Goal: Information Seeking & Learning: Learn about a topic

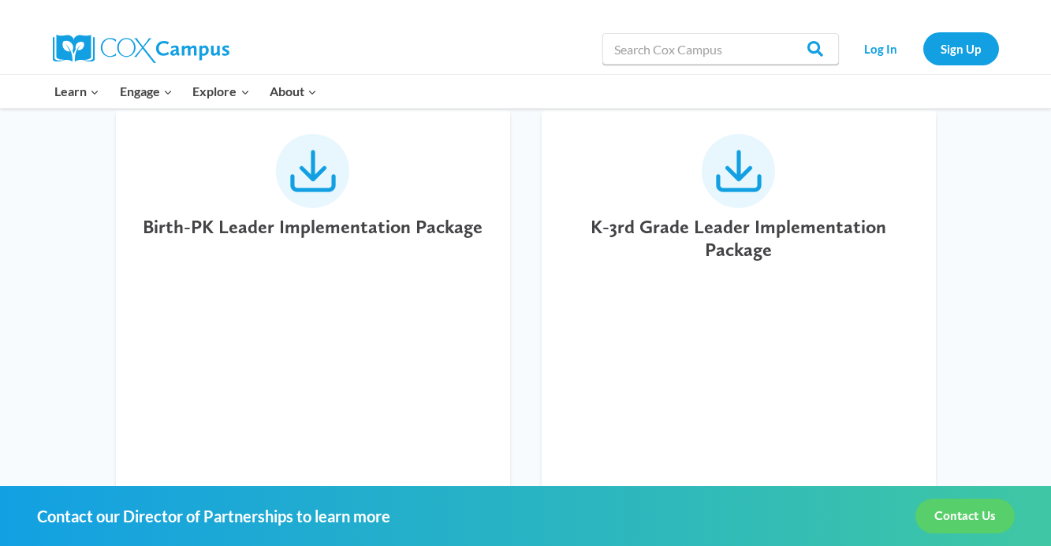
scroll to position [573, 0]
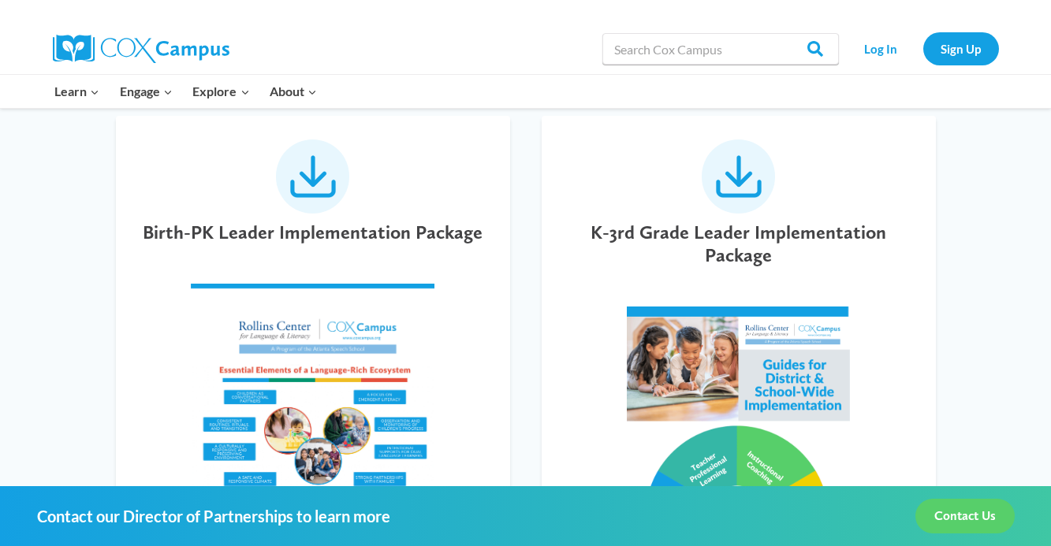
click at [737, 245] on h5 "K-3rd Grade Leader Implementation Package" at bounding box center [738, 245] width 347 height 46
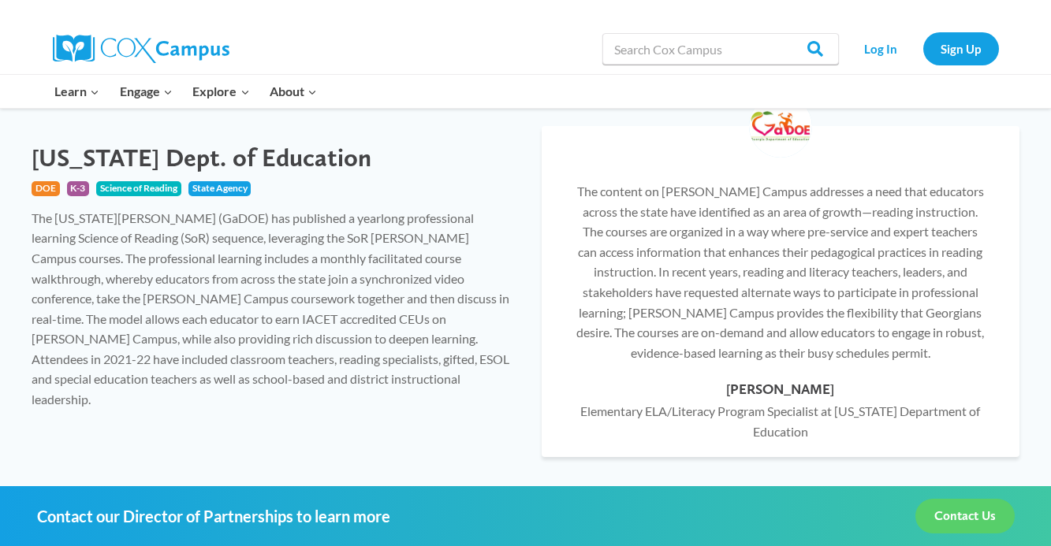
scroll to position [1765, 0]
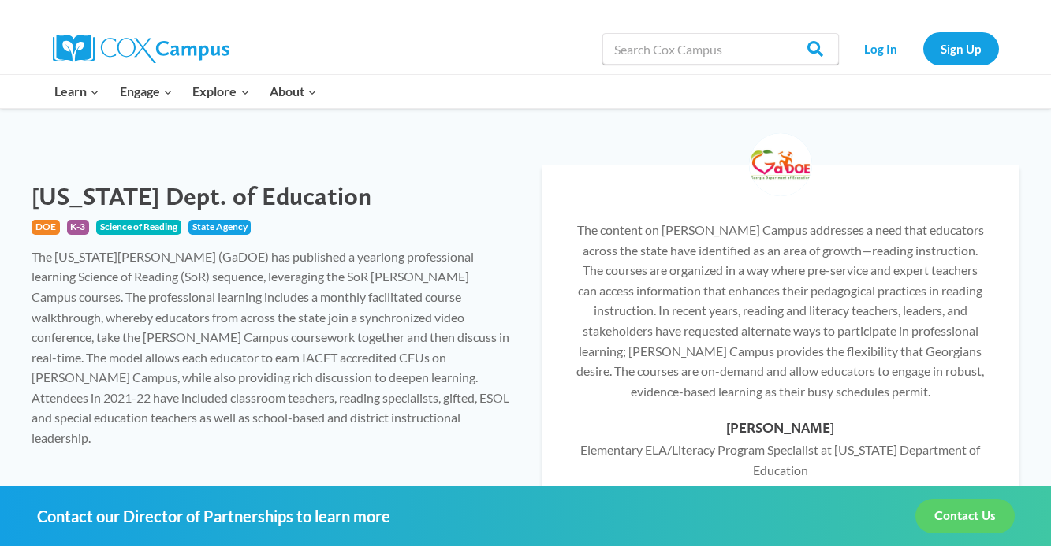
click at [158, 254] on div "The Georgia DOE (GaDOE) has published a yearlong professional learning Science …" at bounding box center [271, 348] width 479 height 202
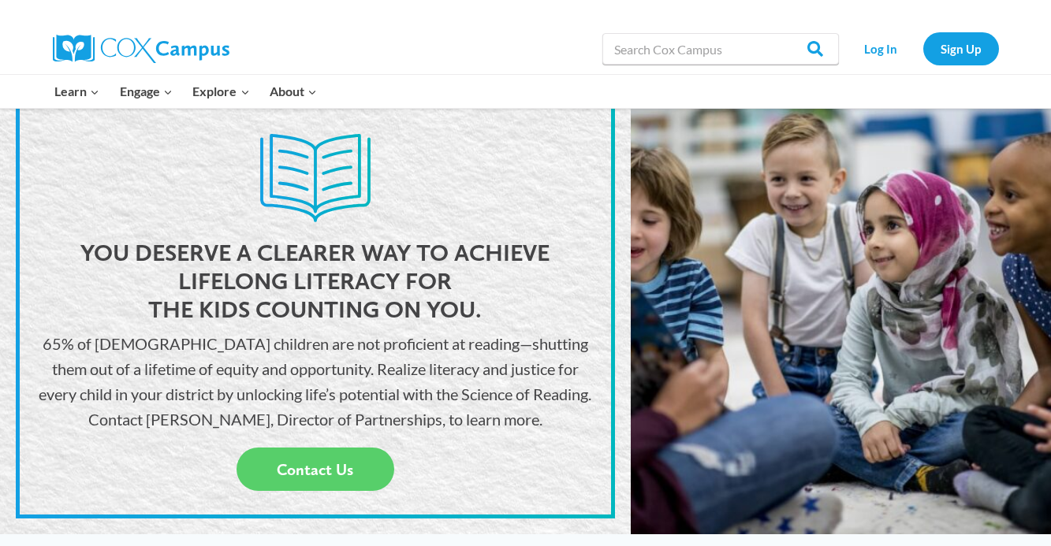
scroll to position [0, 0]
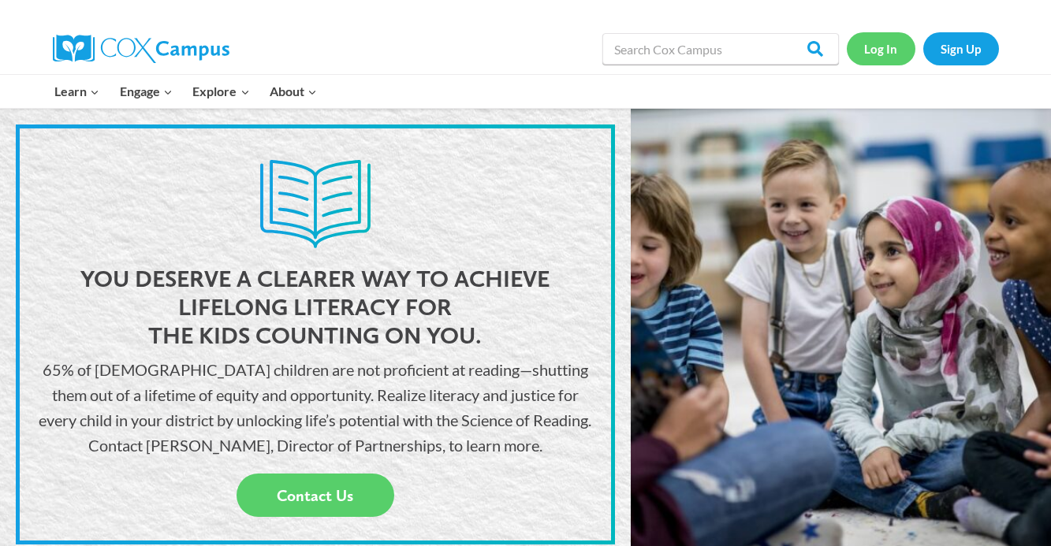
click at [884, 57] on link "Log In" at bounding box center [881, 48] width 69 height 32
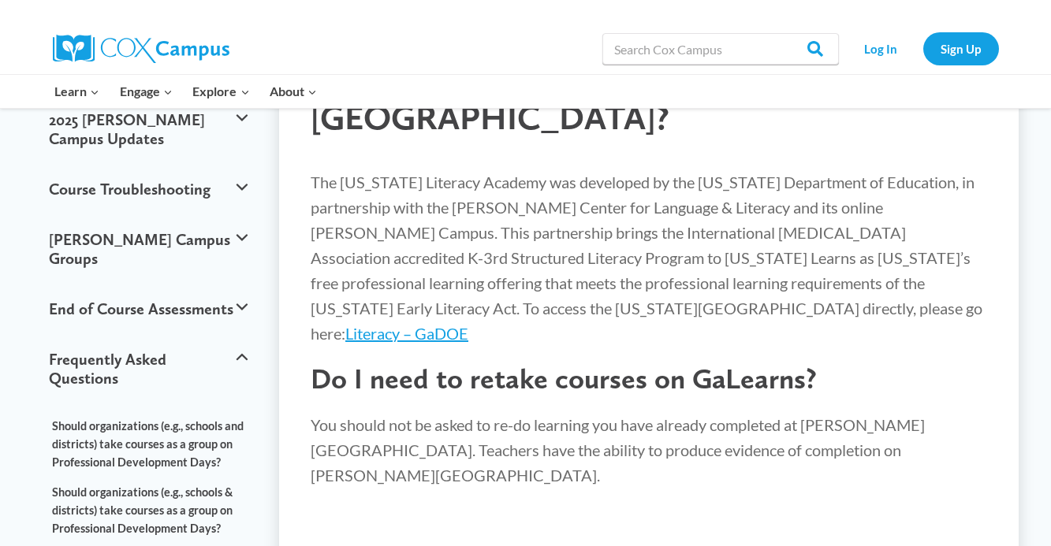
scroll to position [162, 0]
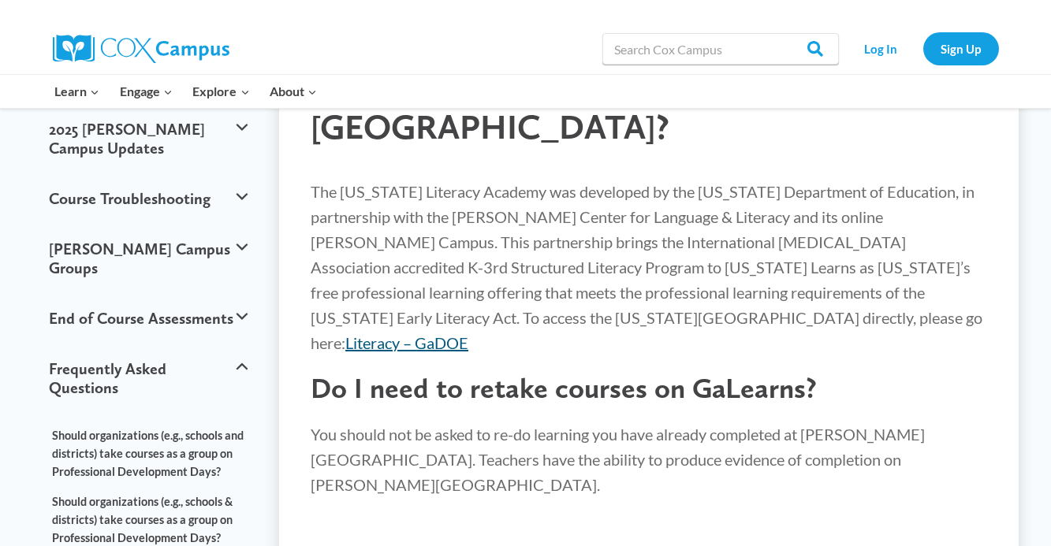
click at [468, 334] on link "Literacy – GaDOE" at bounding box center [406, 343] width 123 height 19
click at [695, 48] on input "Search in [URL][DOMAIN_NAME]" at bounding box center [720, 49] width 237 height 32
paste input "[US_STATE] Literacy Academy for K-3 Electives - Course 1: Science of Reading Ov…"
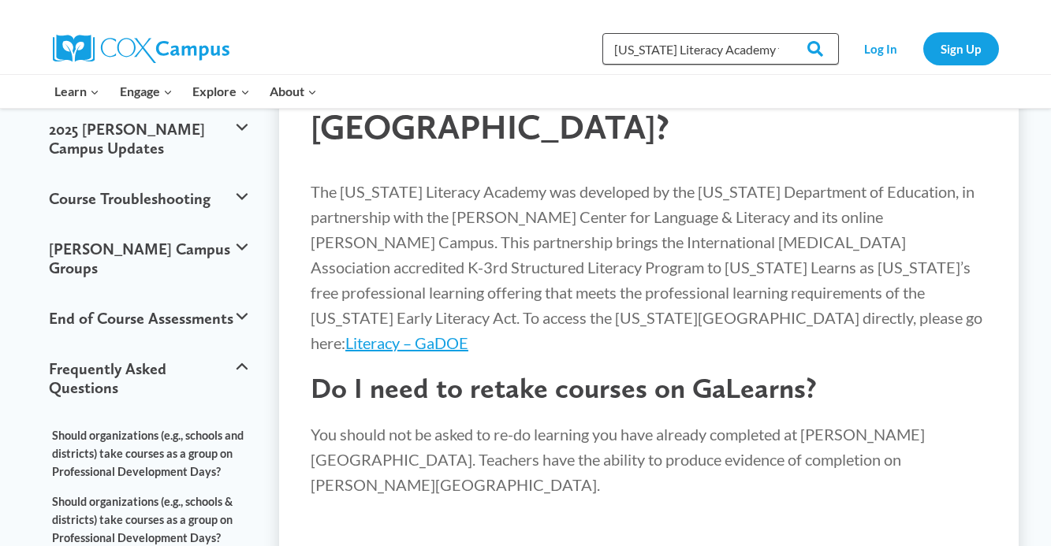
scroll to position [0, 296]
type input "[US_STATE] Literacy Academy for K-3 Electives - Course 1: Science of Reading Ov…"
click at [777, 33] on input "Search" at bounding box center [808, 49] width 62 height 32
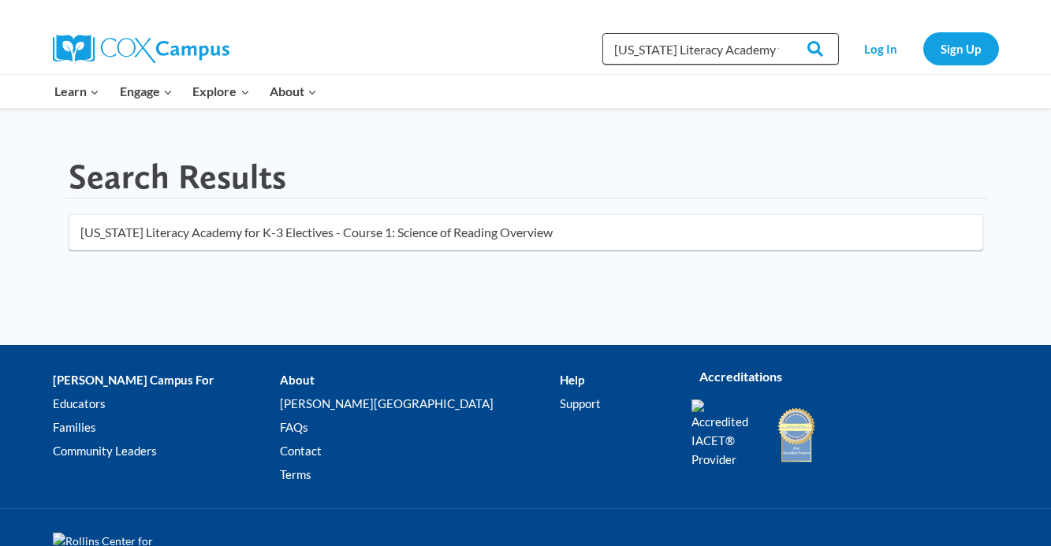
click at [618, 50] on input "[US_STATE] Literacy Academy for K-3 Electives - Course 1: Science of Reading Ov…" at bounding box center [720, 49] width 237 height 32
type input "Course 1: Science of Reading Overview"
click at [878, 47] on link "Log In" at bounding box center [881, 48] width 69 height 32
